Goal: Task Accomplishment & Management: Use online tool/utility

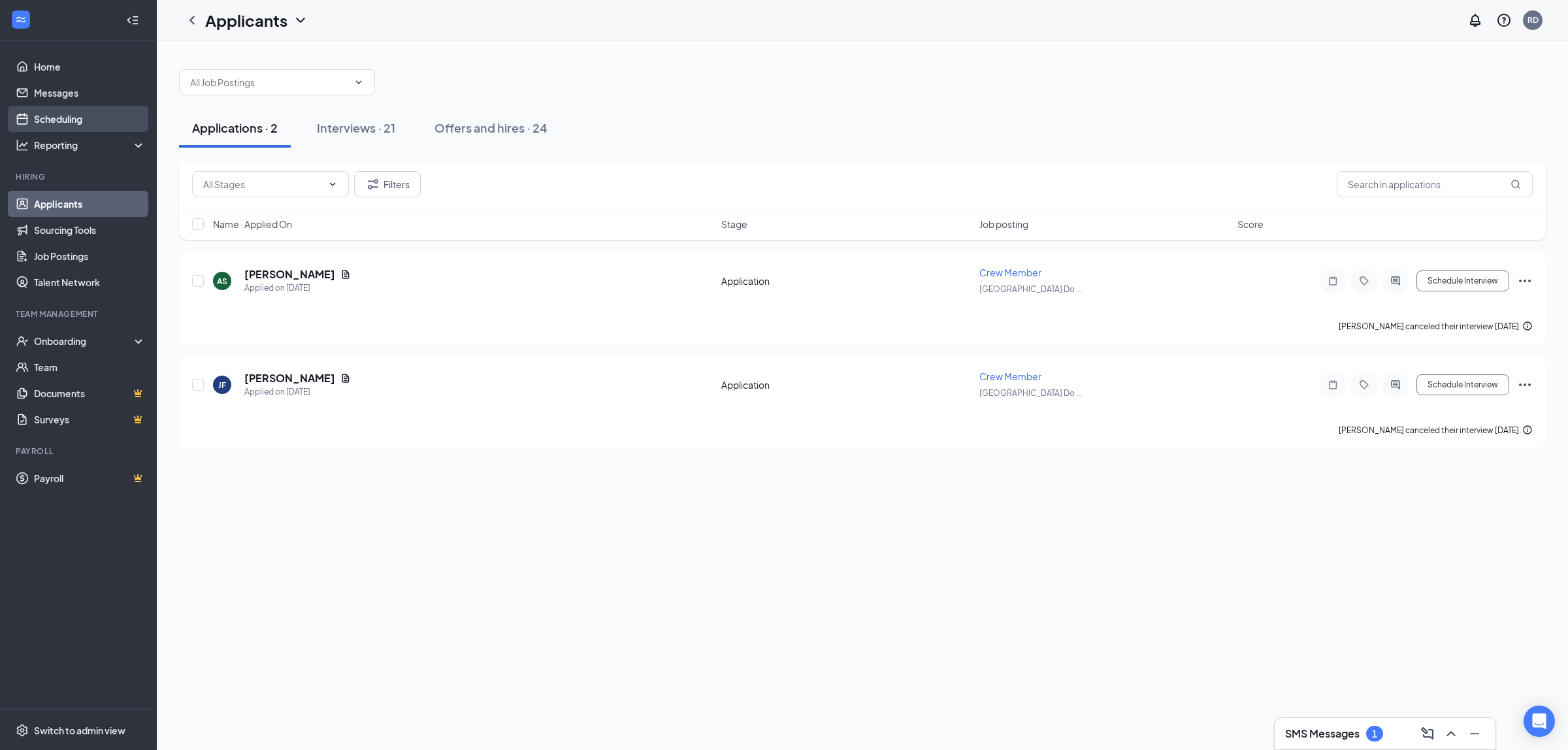
click at [72, 111] on link "Scheduling" at bounding box center [90, 119] width 112 height 26
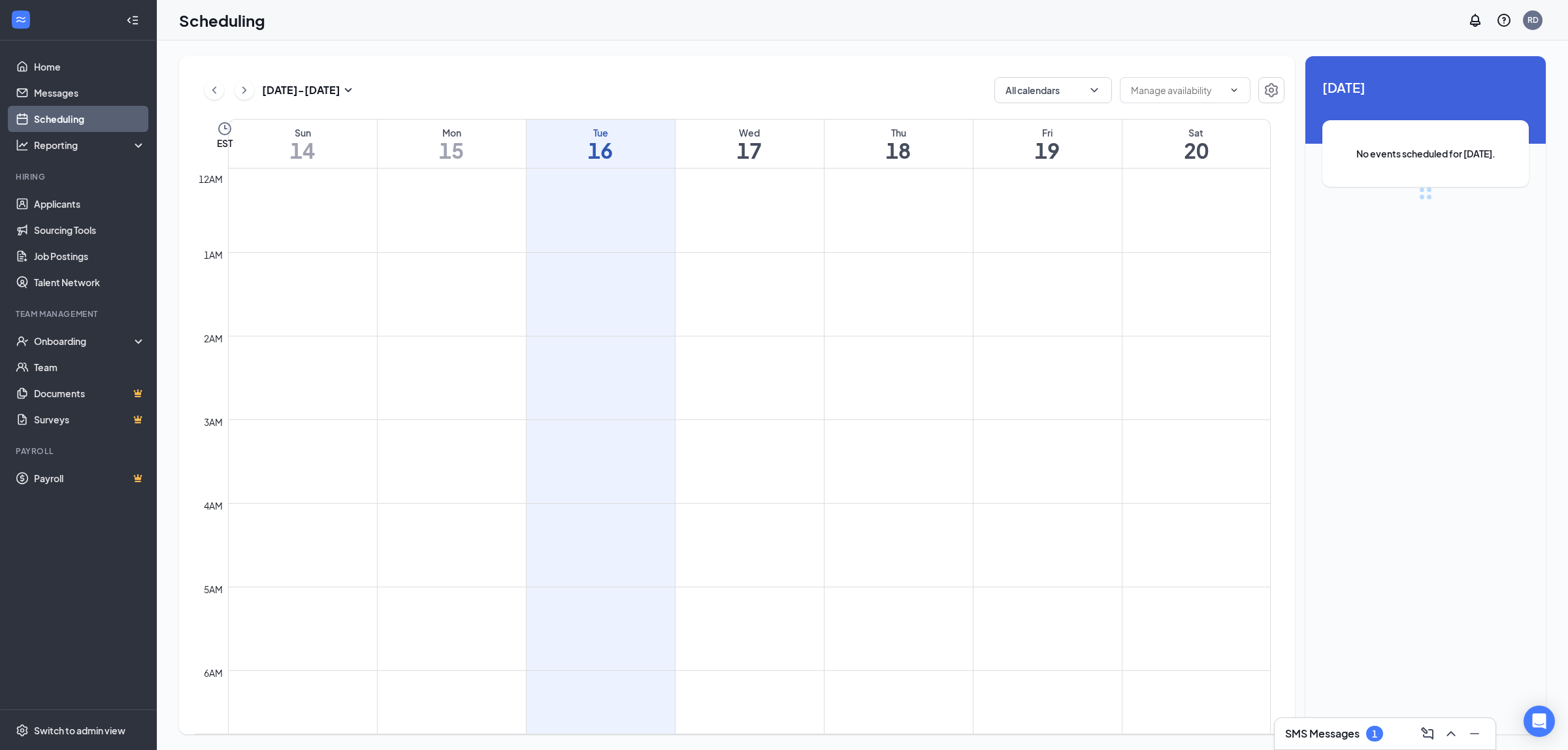
scroll to position [641, 0]
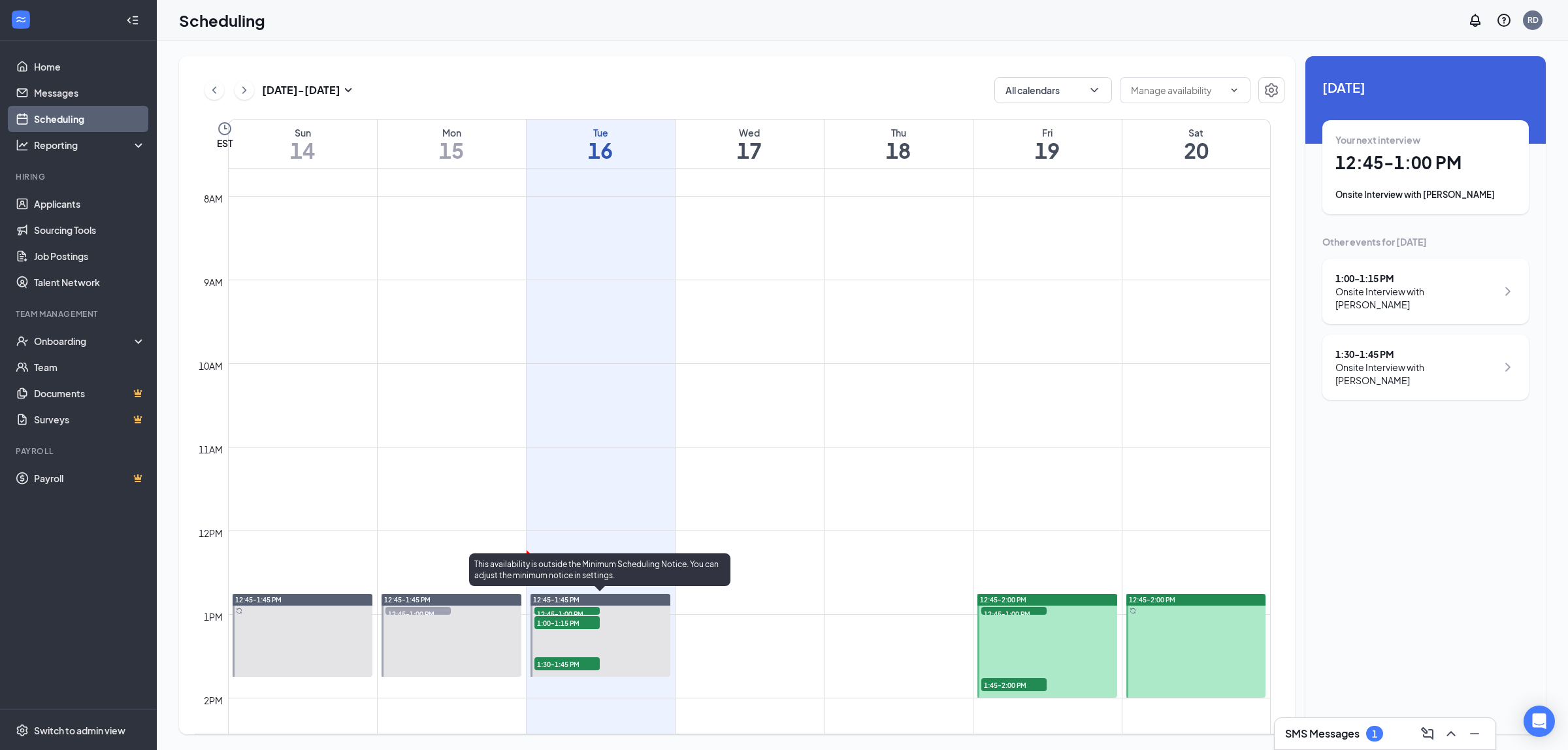
click at [567, 611] on span "12:45-1:00 PM" at bounding box center [567, 613] width 66 height 13
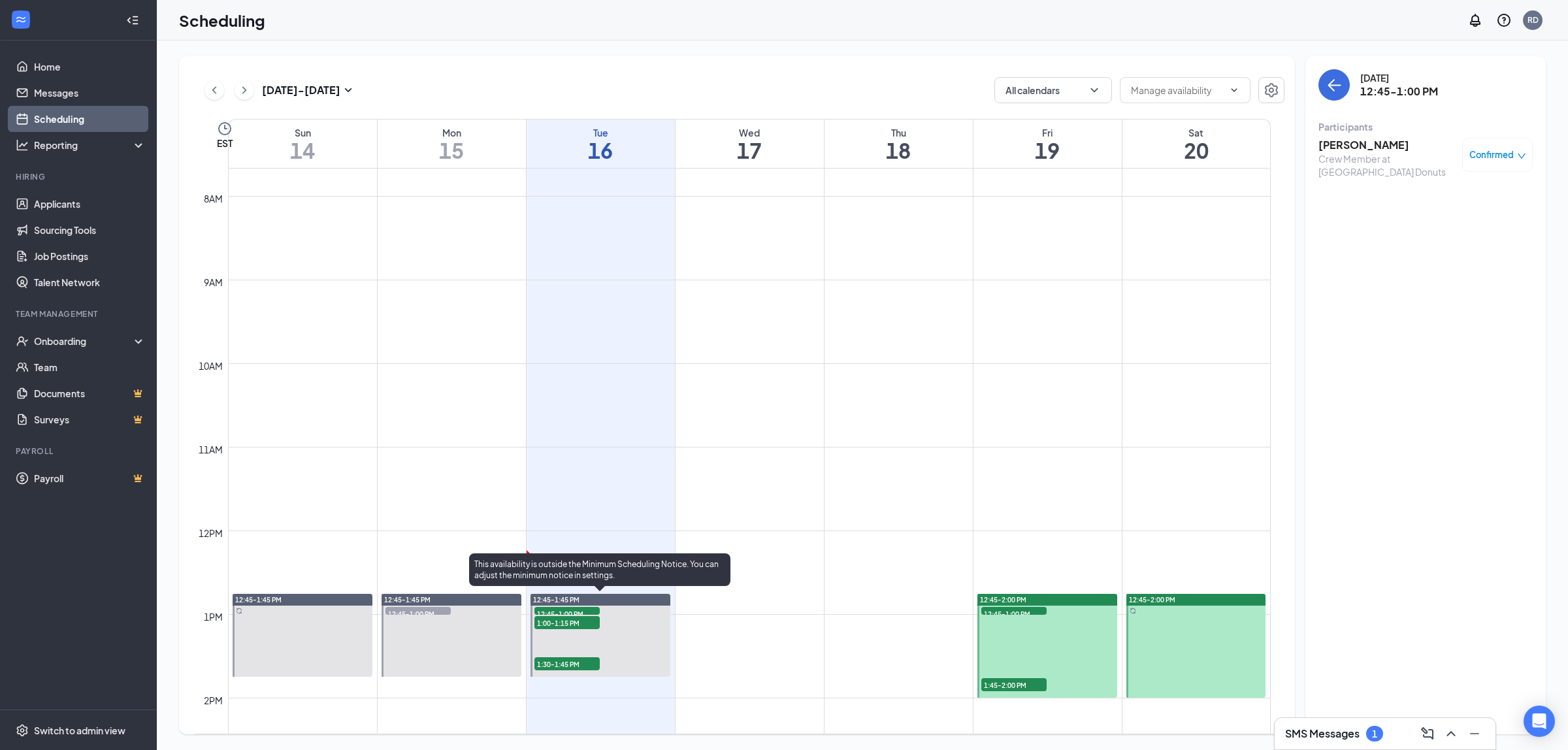
click at [573, 615] on div "1:00-1:15 PM 1" at bounding box center [567, 622] width 68 height 16
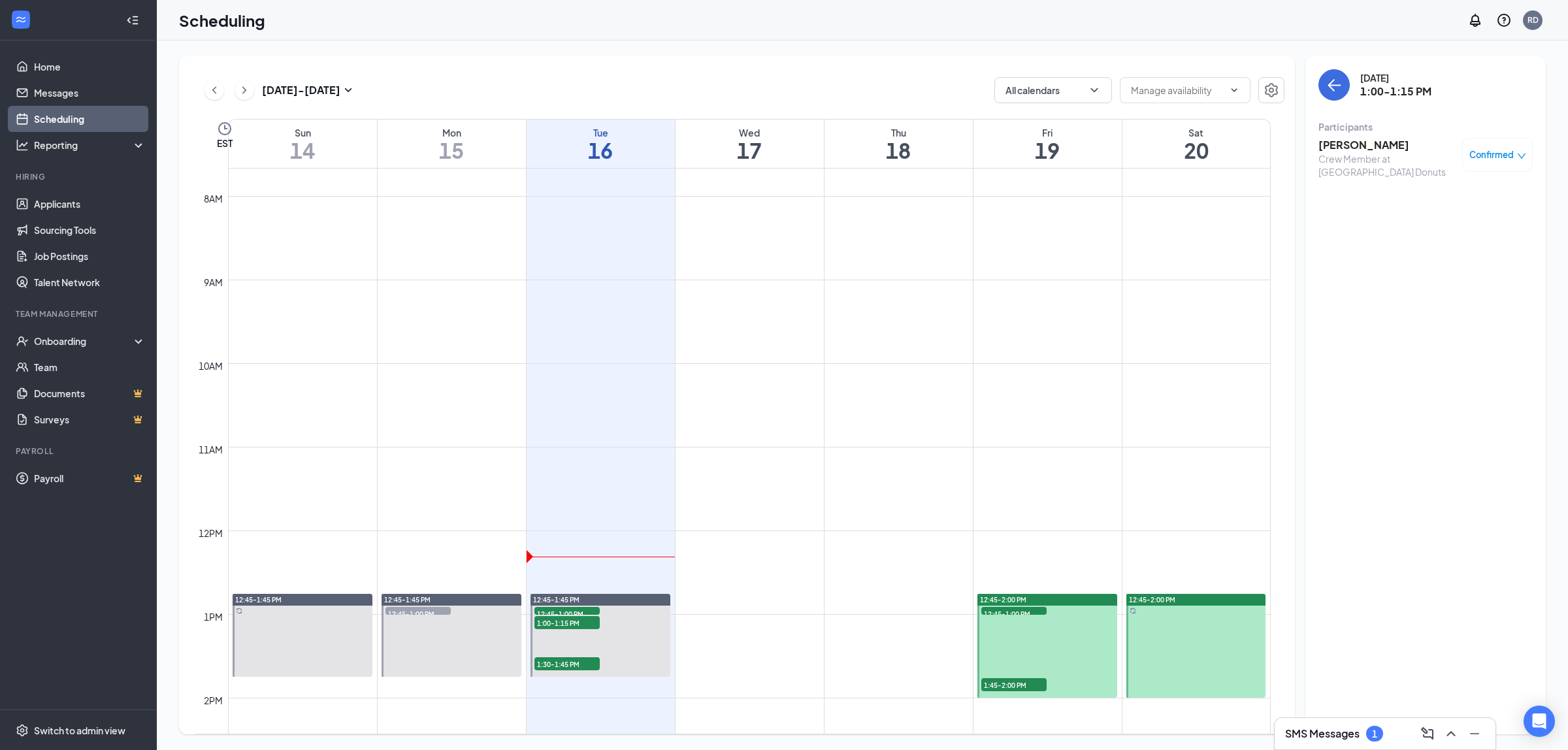
drag, startPoint x: 575, startPoint y: 664, endPoint x: 603, endPoint y: 665, distance: 28.0
click at [576, 663] on span "1:30-1:45 PM" at bounding box center [567, 663] width 66 height 13
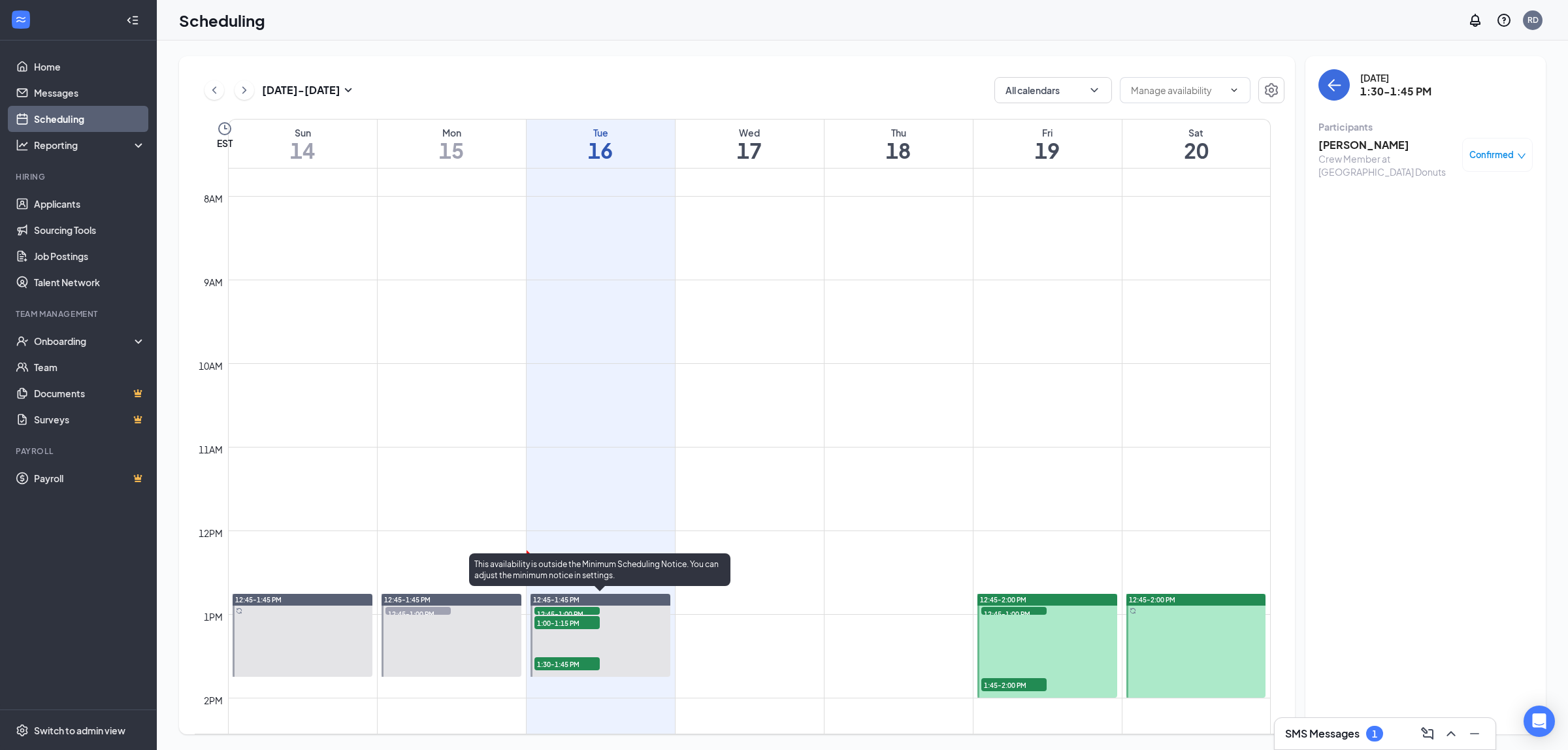
click at [589, 613] on span "12:45-1:00 PM" at bounding box center [567, 613] width 66 height 13
